Goal: Transaction & Acquisition: Purchase product/service

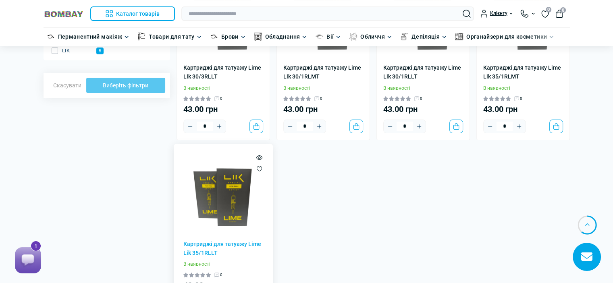
scroll to position [242, 0]
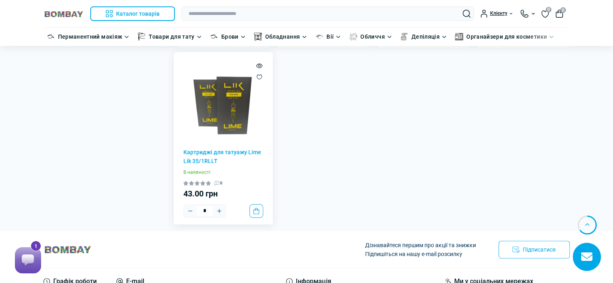
click at [217, 211] on icon "Plus" at bounding box center [219, 211] width 6 height 6
type input "*"
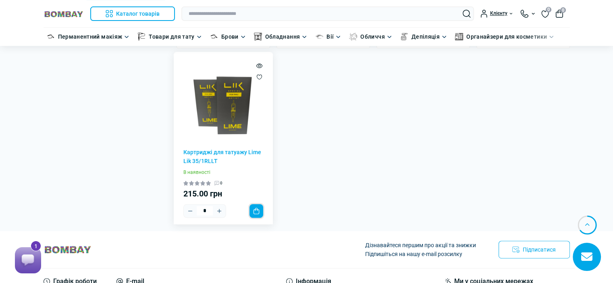
click at [252, 213] on button "До кошика" at bounding box center [256, 211] width 14 height 14
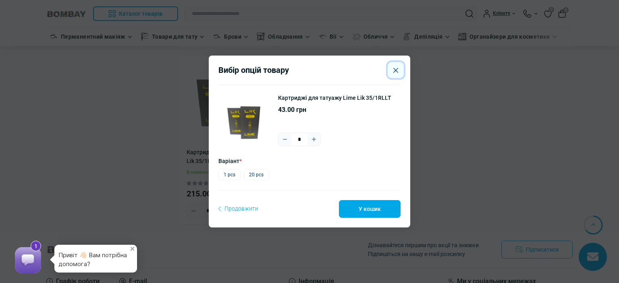
click at [393, 69] on icon "Close" at bounding box center [395, 70] width 5 height 5
click at [391, 69] on button "Close" at bounding box center [395, 70] width 16 height 16
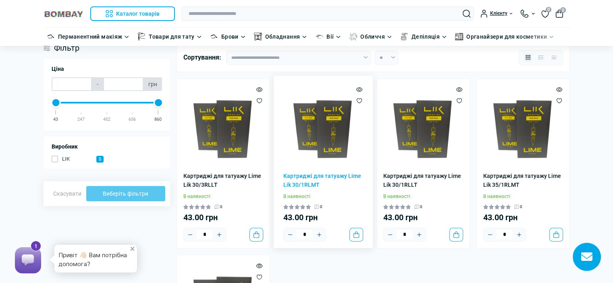
scroll to position [0, 0]
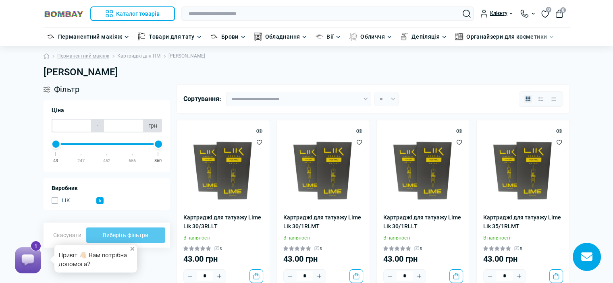
click at [151, 56] on link "Картриджі для ПМ" at bounding box center [138, 56] width 43 height 8
